Goal: Task Accomplishment & Management: Manage account settings

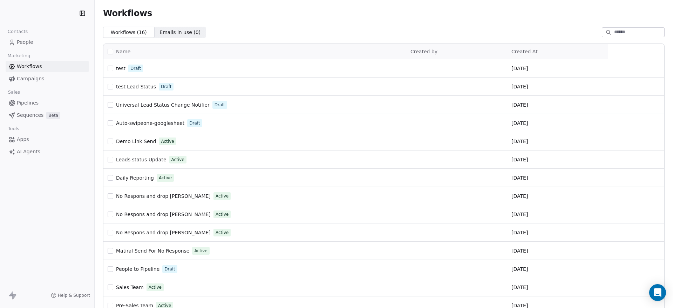
click at [30, 36] on link "People" at bounding box center [47, 42] width 83 height 12
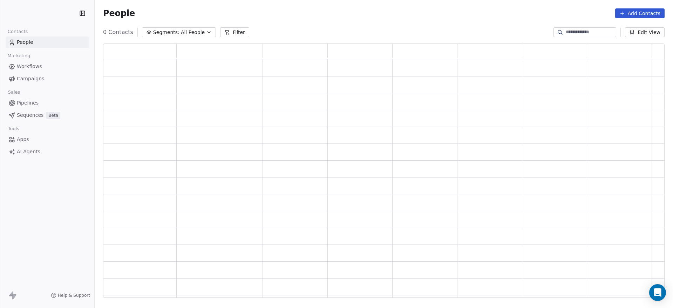
scroll to position [8, 8]
click at [588, 30] on input at bounding box center [590, 32] width 49 height 7
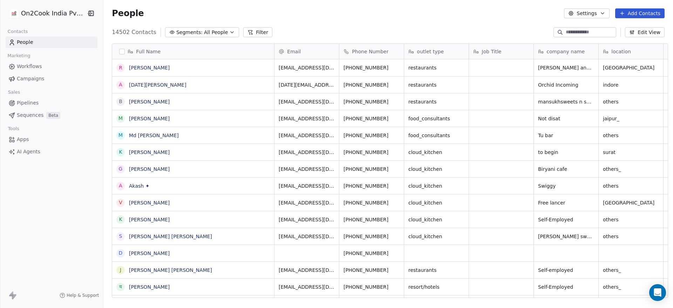
scroll to position [263, 565]
paste input "**********"
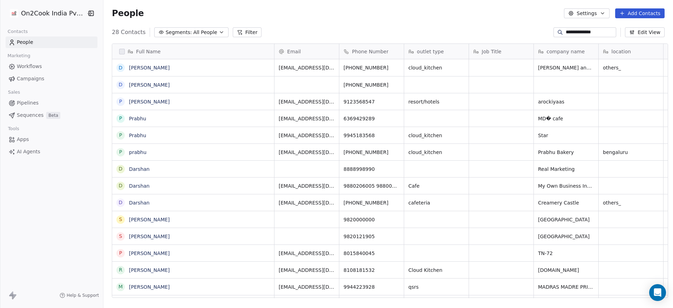
type input "**********"
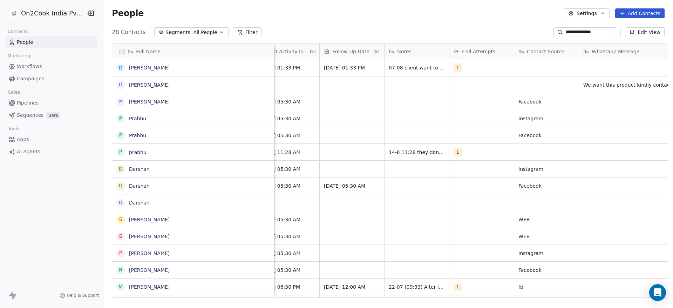
scroll to position [0, 1227]
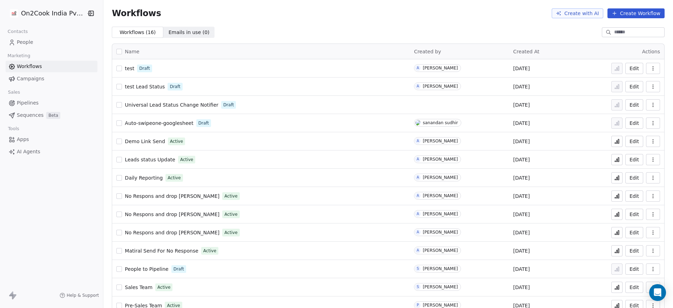
click at [51, 39] on link "People" at bounding box center [52, 42] width 92 height 12
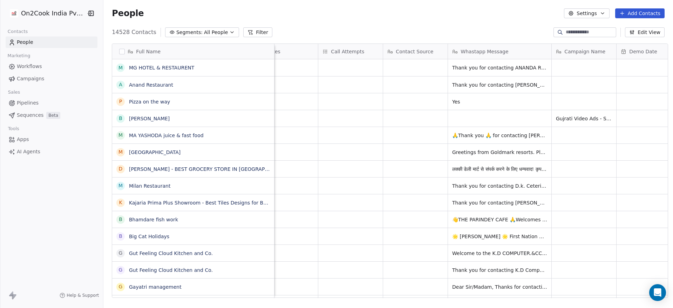
scroll to position [0, 1193]
click at [118, 68] on button "grid" at bounding box center [121, 68] width 6 height 6
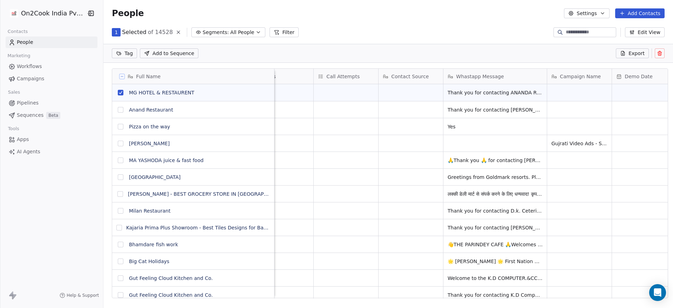
scroll to position [238, 565]
click at [118, 112] on button "grid" at bounding box center [121, 110] width 6 height 6
click at [118, 160] on button "grid" at bounding box center [121, 160] width 6 height 6
click at [118, 175] on button "grid" at bounding box center [121, 177] width 6 height 6
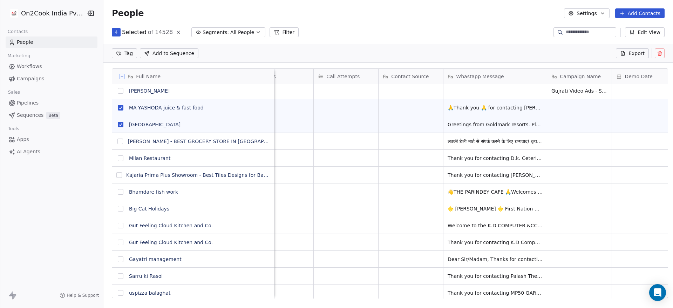
click at [117, 142] on button "grid" at bounding box center [120, 142] width 6 height 6
click at [118, 158] on button "grid" at bounding box center [121, 158] width 6 height 6
click at [117, 175] on button "grid" at bounding box center [119, 175] width 6 height 6
click at [118, 191] on button "grid" at bounding box center [121, 192] width 6 height 6
click at [118, 210] on button "grid" at bounding box center [121, 209] width 6 height 6
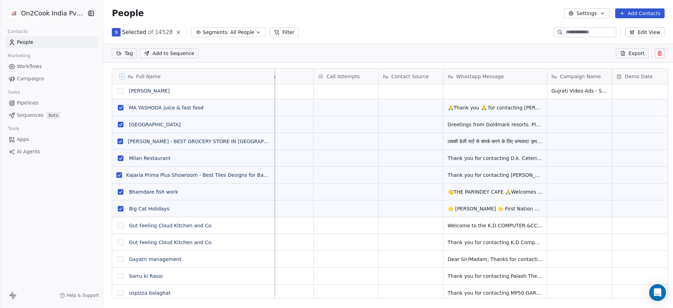
click at [118, 227] on button "grid" at bounding box center [121, 226] width 6 height 6
click at [118, 244] on button "grid" at bounding box center [121, 243] width 6 height 6
click at [118, 257] on button "grid" at bounding box center [121, 259] width 6 height 6
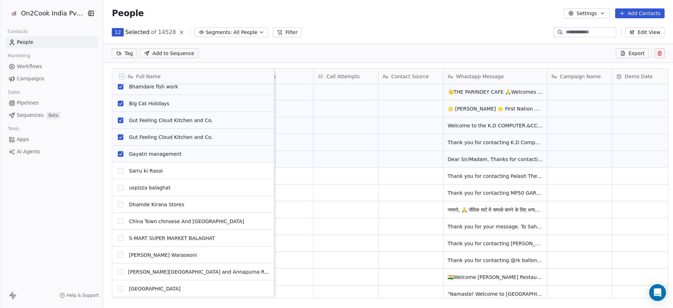
scroll to position [158, 0]
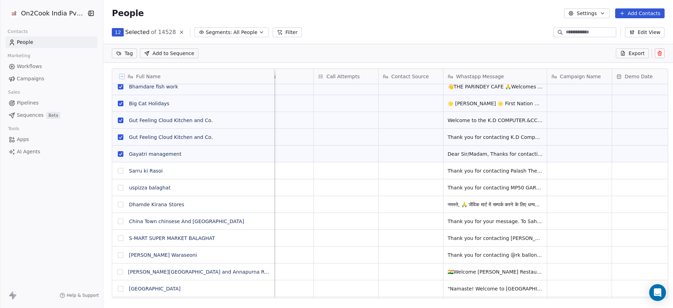
click at [118, 170] on button "grid" at bounding box center [121, 171] width 6 height 6
click at [118, 186] on button "grid" at bounding box center [121, 188] width 6 height 6
click at [119, 202] on button "grid" at bounding box center [121, 205] width 6 height 6
click at [118, 221] on button "grid" at bounding box center [121, 221] width 6 height 6
drag, startPoint x: 117, startPoint y: 237, endPoint x: 117, endPoint y: 244, distance: 7.4
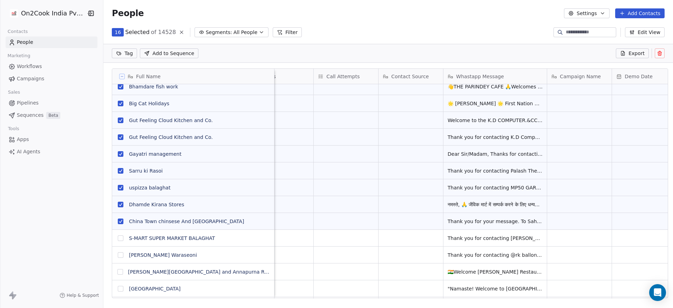
click at [118, 237] on button "grid" at bounding box center [121, 238] width 6 height 6
click at [117, 272] on button "grid" at bounding box center [120, 272] width 6 height 6
click at [118, 257] on button "grid" at bounding box center [121, 255] width 6 height 6
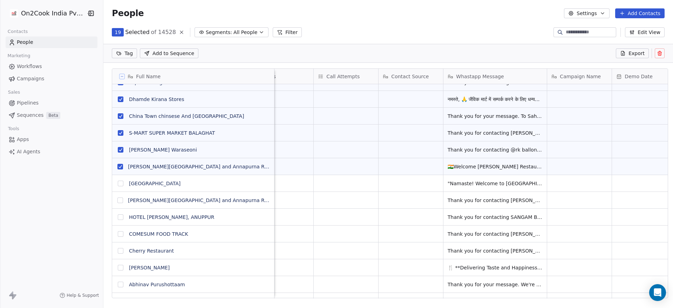
click at [118, 184] on button "grid" at bounding box center [121, 184] width 6 height 6
click at [117, 199] on button "grid" at bounding box center [120, 200] width 6 height 6
click at [118, 217] on button "grid" at bounding box center [121, 217] width 6 height 6
click at [118, 232] on button "grid" at bounding box center [121, 234] width 6 height 6
drag, startPoint x: 116, startPoint y: 248, endPoint x: 116, endPoint y: 255, distance: 7.4
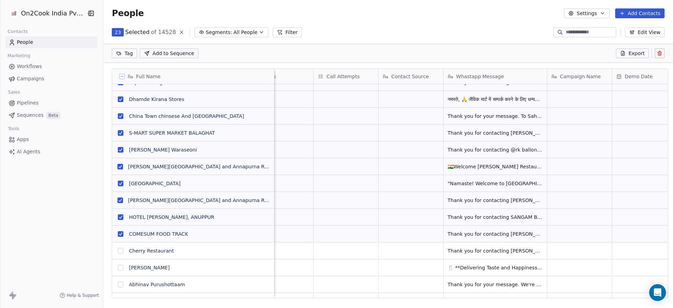
click at [118, 249] on button "grid" at bounding box center [121, 251] width 6 height 6
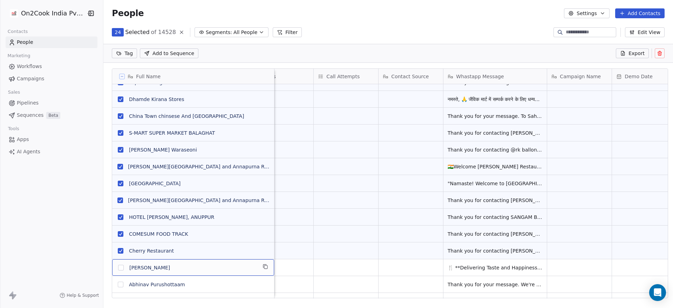
scroll to position [272, 0]
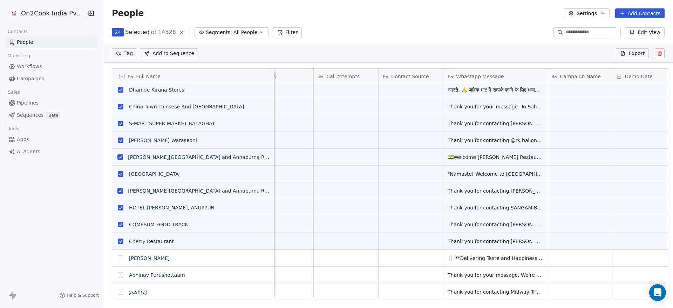
click at [118, 257] on button "grid" at bounding box center [121, 258] width 6 height 6
click at [118, 275] on button "grid" at bounding box center [121, 275] width 6 height 6
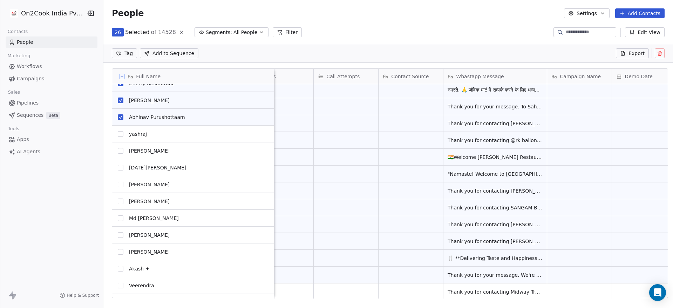
scroll to position [430, 0]
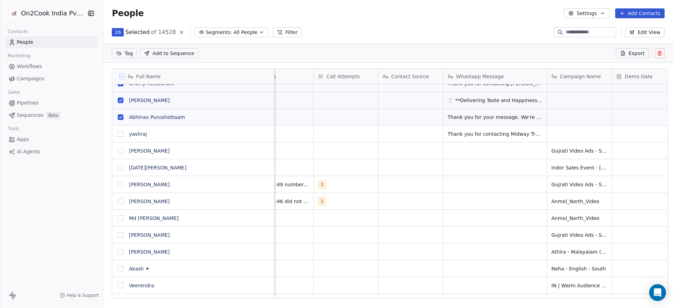
click at [118, 135] on button "grid" at bounding box center [121, 134] width 6 height 6
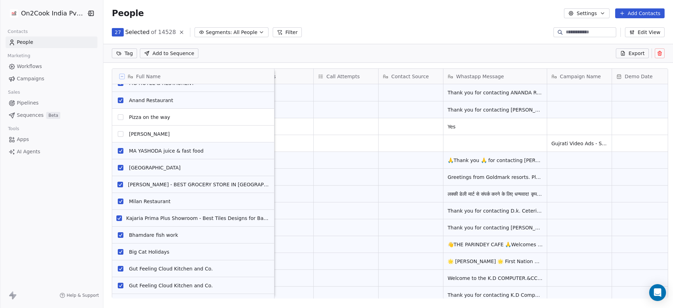
scroll to position [0, 0]
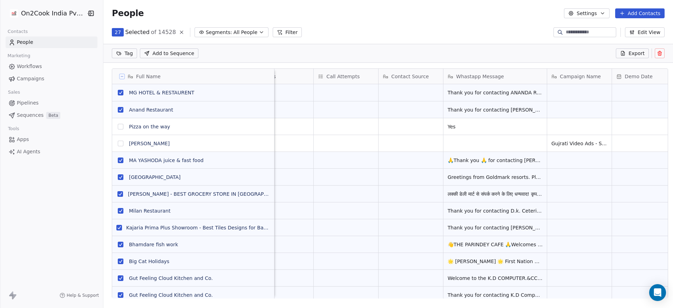
click at [659, 53] on icon at bounding box center [660, 53] width 6 height 6
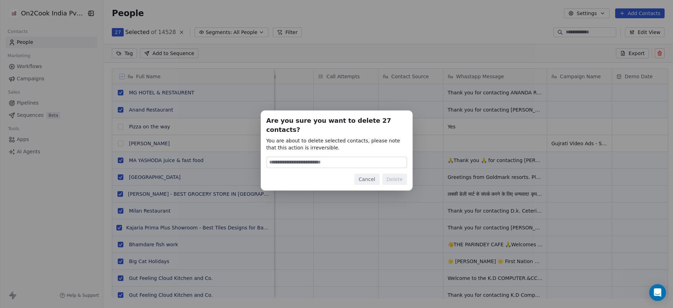
click at [328, 157] on input at bounding box center [337, 162] width 140 height 11
type input "******"
click at [396, 174] on button "Delete" at bounding box center [395, 179] width 25 height 11
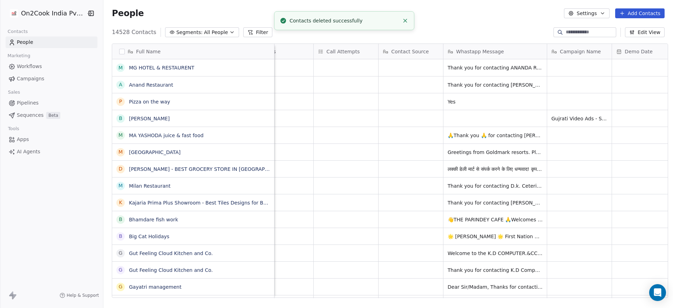
scroll to position [263, 565]
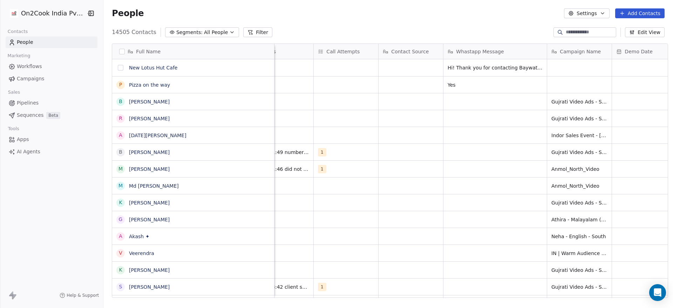
click at [118, 68] on button "grid" at bounding box center [121, 68] width 6 height 6
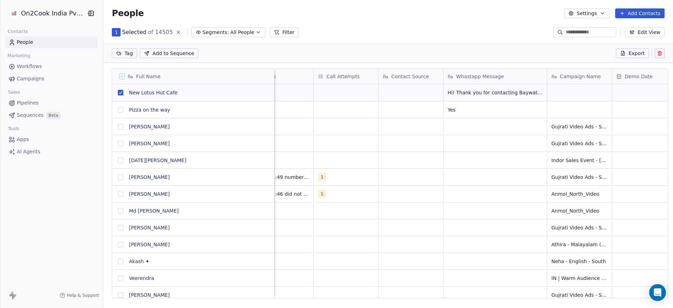
scroll to position [238, 565]
click at [661, 55] on icon at bounding box center [659, 53] width 3 height 3
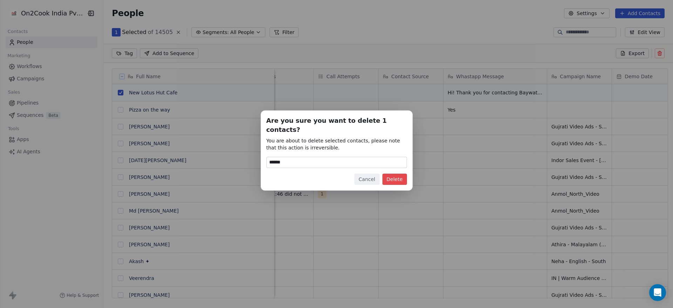
click at [396, 174] on button "Delete" at bounding box center [395, 179] width 25 height 11
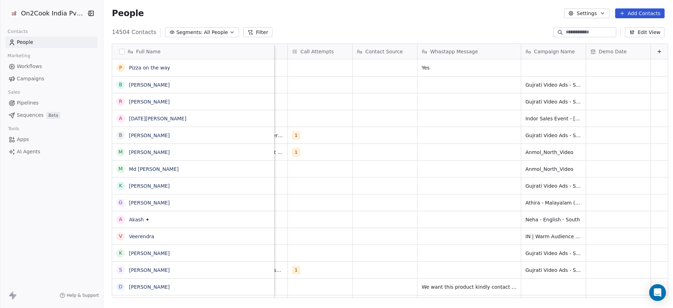
scroll to position [0, 1227]
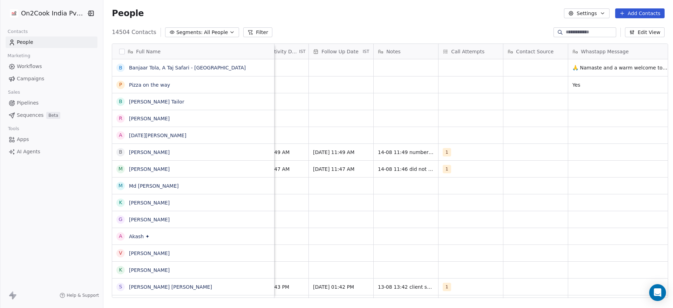
scroll to position [0, 1087]
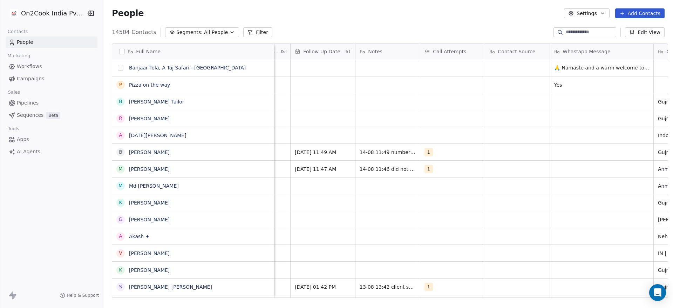
click at [118, 67] on button "grid" at bounding box center [121, 68] width 6 height 6
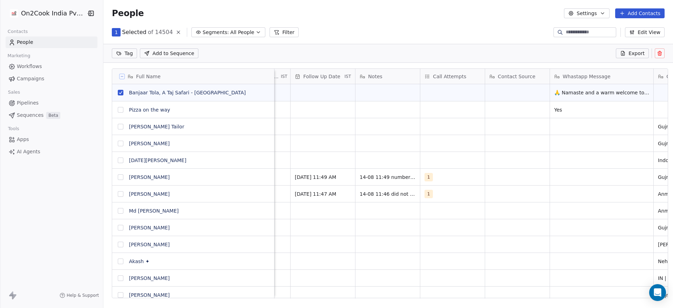
scroll to position [238, 565]
click at [664, 54] on button at bounding box center [660, 53] width 10 height 10
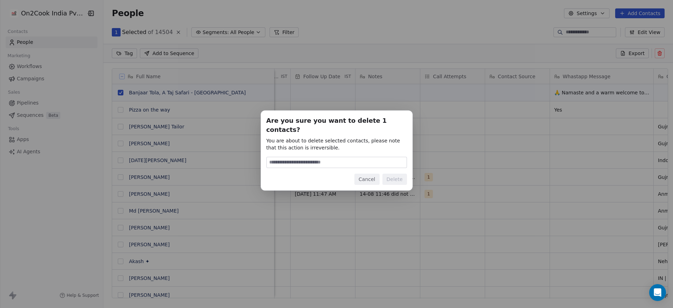
click at [380, 157] on input at bounding box center [337, 162] width 140 height 11
type input "******"
click at [397, 177] on button "Delete" at bounding box center [395, 179] width 25 height 11
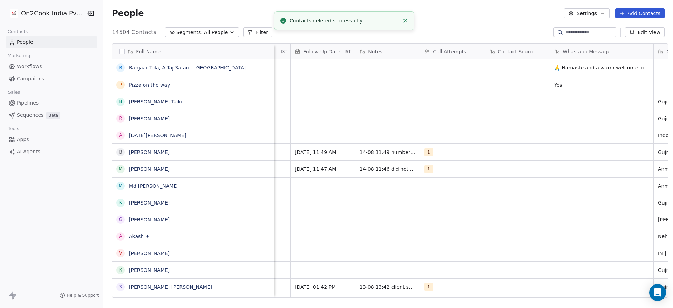
scroll to position [263, 565]
click at [48, 44] on link "People" at bounding box center [52, 42] width 92 height 12
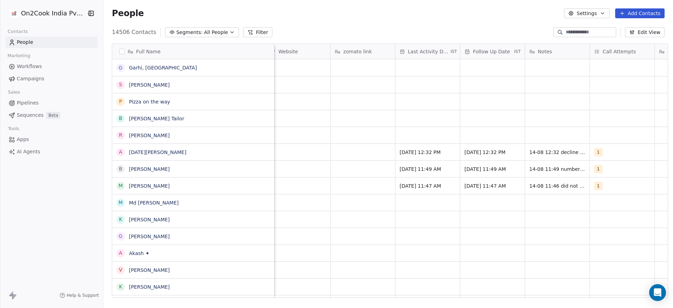
scroll to position [0, 828]
